Goal: Navigation & Orientation: Find specific page/section

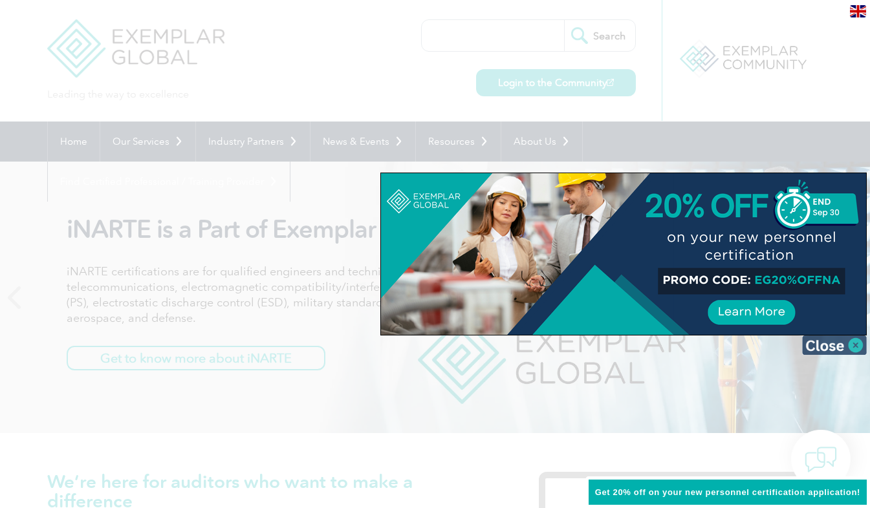
click at [853, 346] on img at bounding box center [834, 345] width 65 height 19
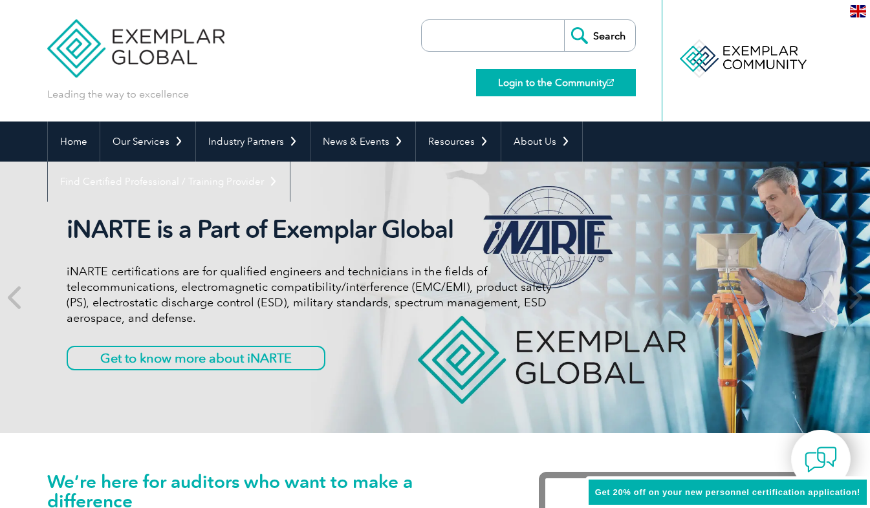
click at [549, 78] on link "Login to the Community" at bounding box center [556, 82] width 160 height 27
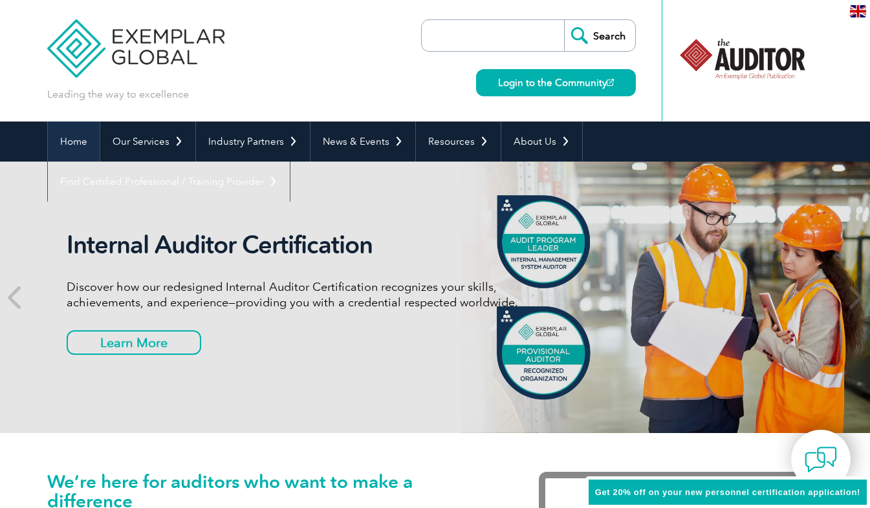
drag, startPoint x: 89, startPoint y: 135, endPoint x: 98, endPoint y: 135, distance: 9.7
click at [89, 135] on link "Home" at bounding box center [74, 142] width 52 height 40
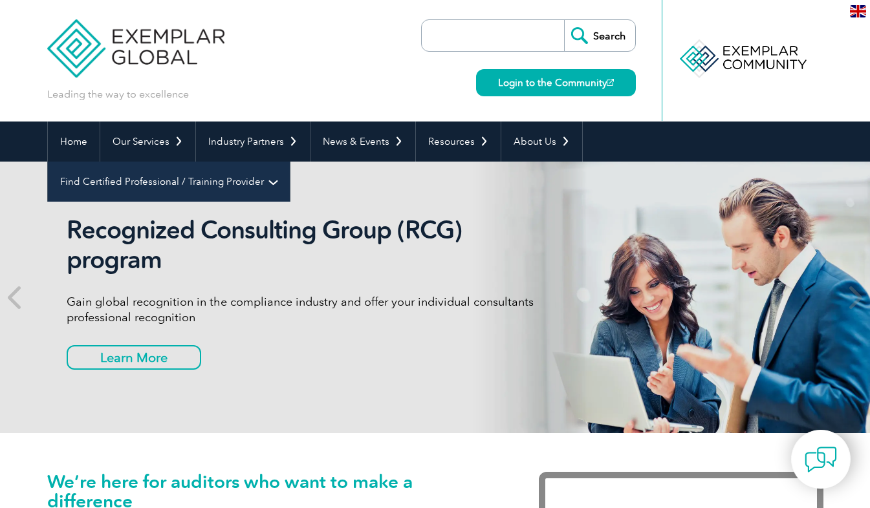
click at [290, 162] on link "Find Certified Professional / Training Provider" at bounding box center [169, 182] width 242 height 40
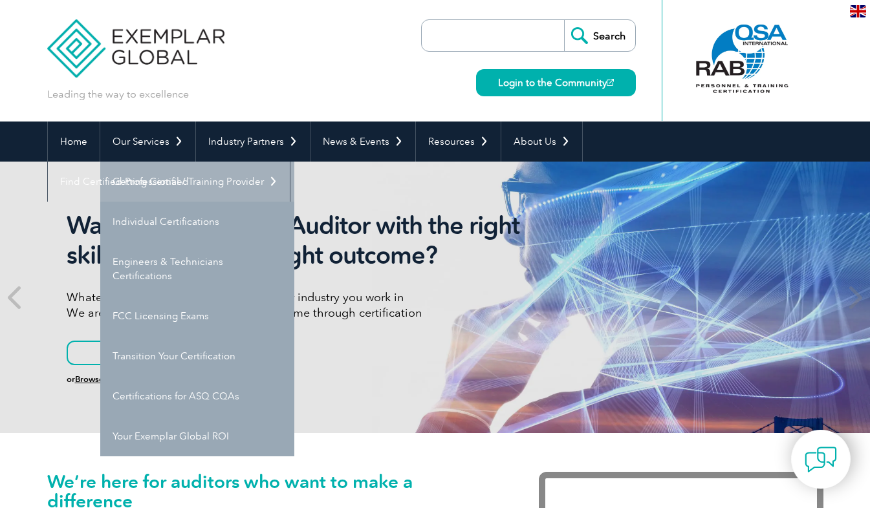
click at [184, 184] on link "Getting Certified" at bounding box center [197, 182] width 194 height 40
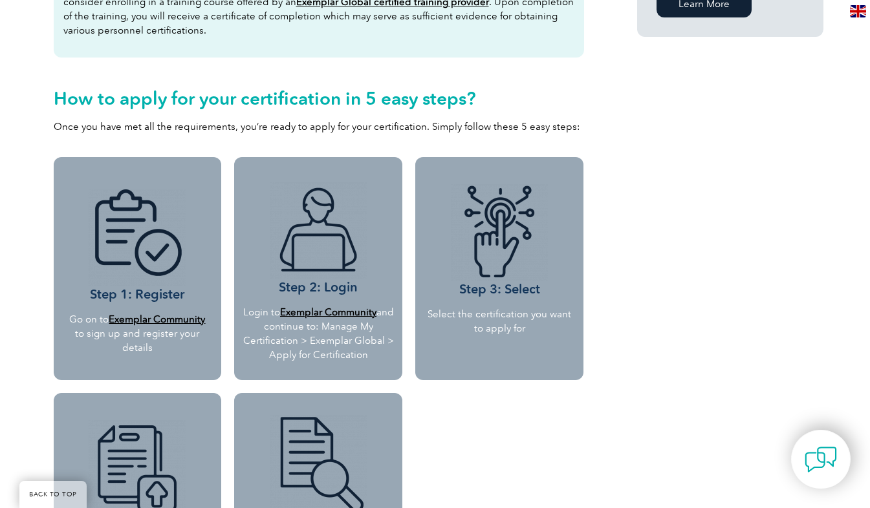
scroll to position [1035, 0]
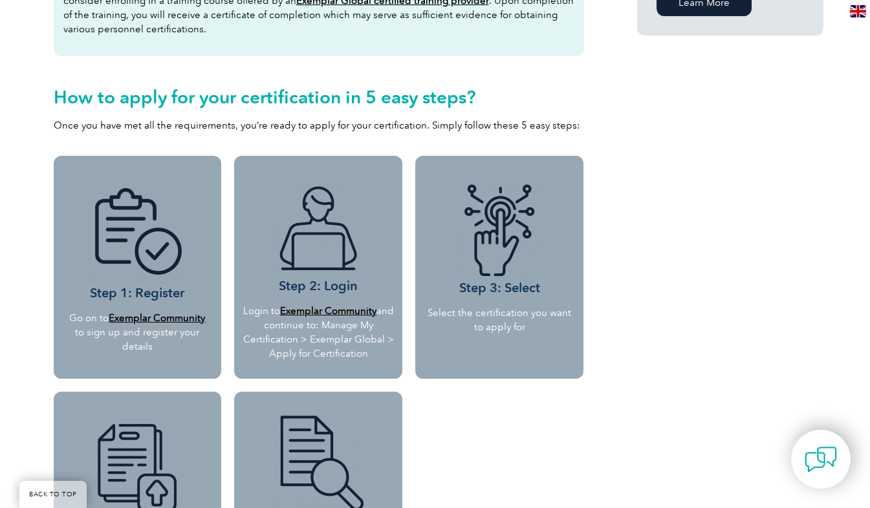
click at [346, 309] on b "Exemplar Community" at bounding box center [328, 311] width 96 height 12
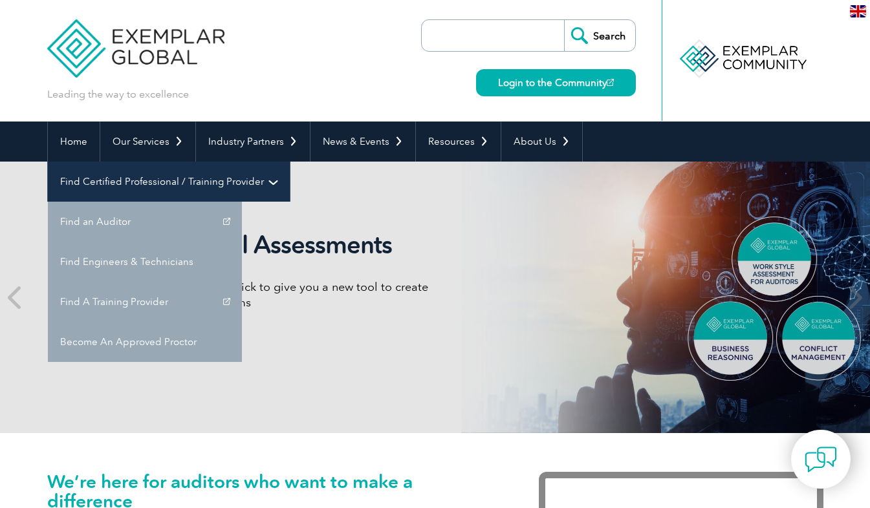
click at [290, 162] on link "Find Certified Professional / Training Provider" at bounding box center [169, 182] width 242 height 40
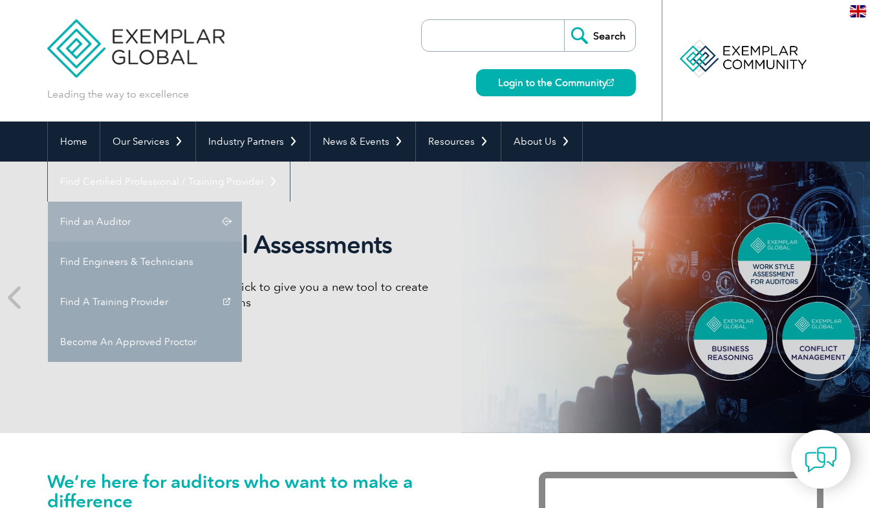
click at [242, 202] on link "Find an Auditor" at bounding box center [145, 222] width 194 height 40
